Goal: Download file/media

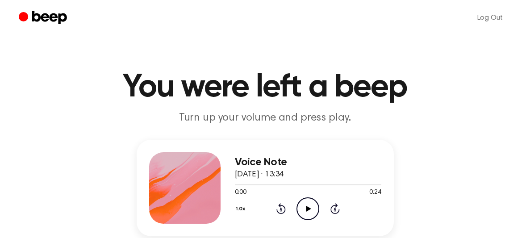
click at [308, 209] on icon at bounding box center [308, 209] width 5 height 6
click at [311, 207] on icon "Play Audio" at bounding box center [307, 208] width 23 height 23
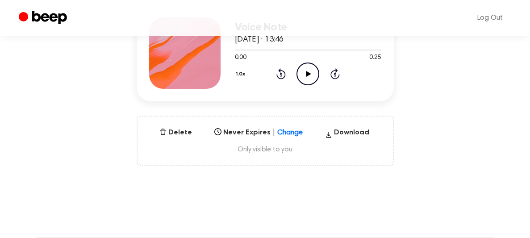
scroll to position [136, 0]
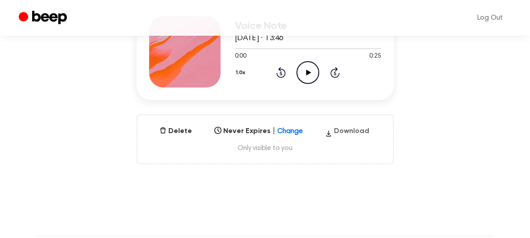
click at [352, 130] on button "Download" at bounding box center [346, 133] width 51 height 14
